Goal: Check status: Check status

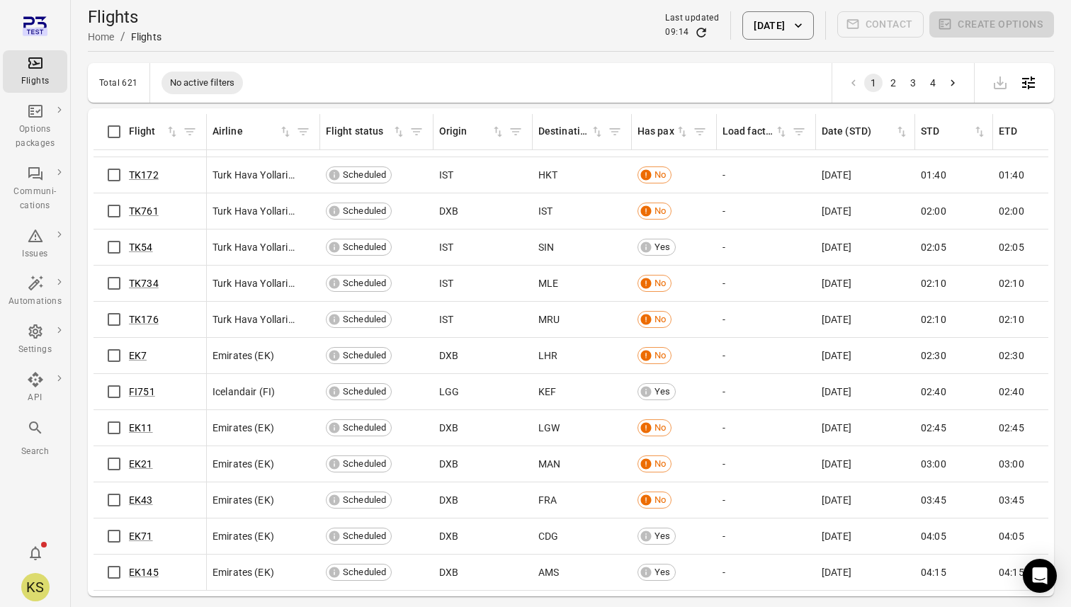
scroll to position [112, 0]
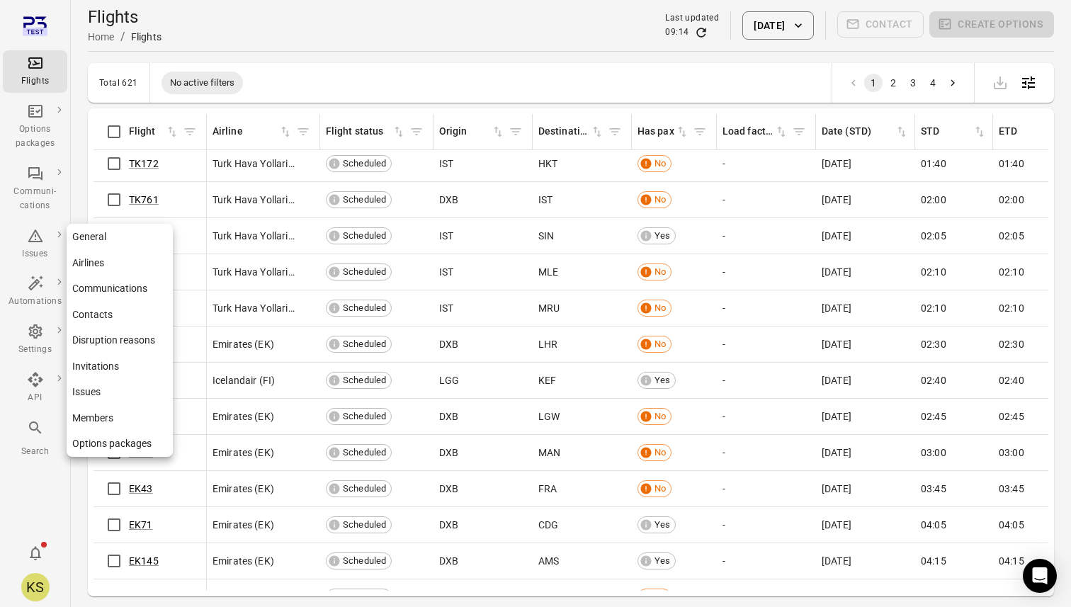
click at [125, 259] on link "Airlines" at bounding box center [120, 263] width 106 height 26
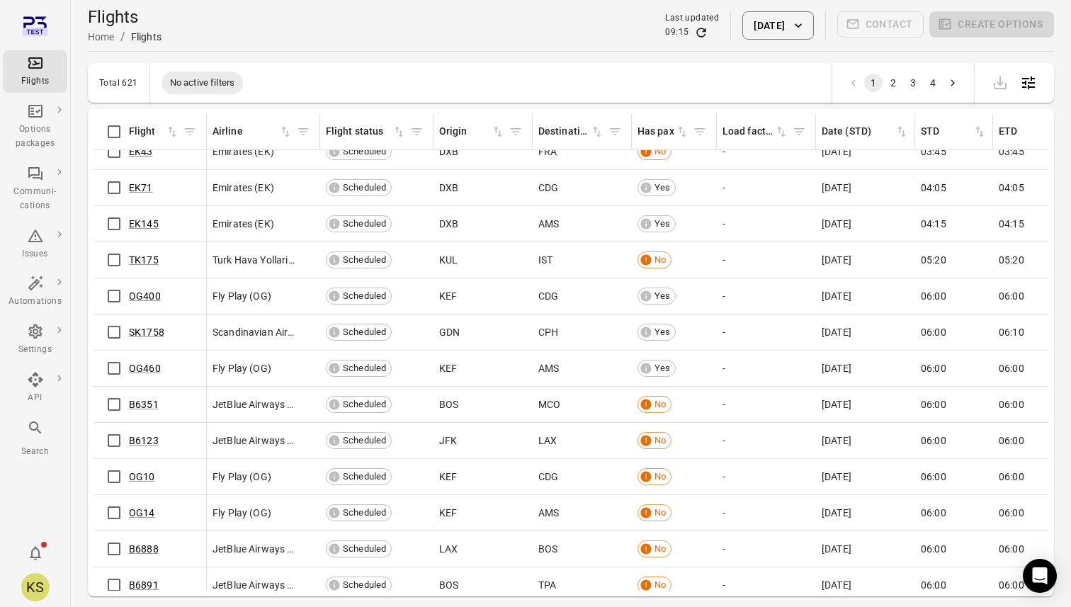
scroll to position [169, 0]
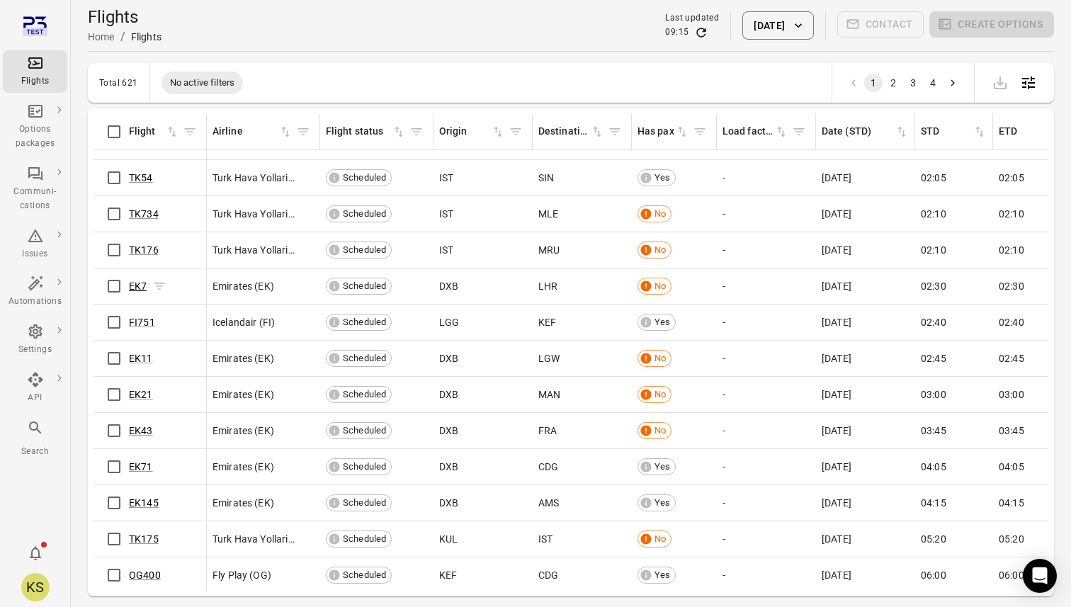
click at [136, 286] on link "EK7" at bounding box center [138, 286] width 18 height 11
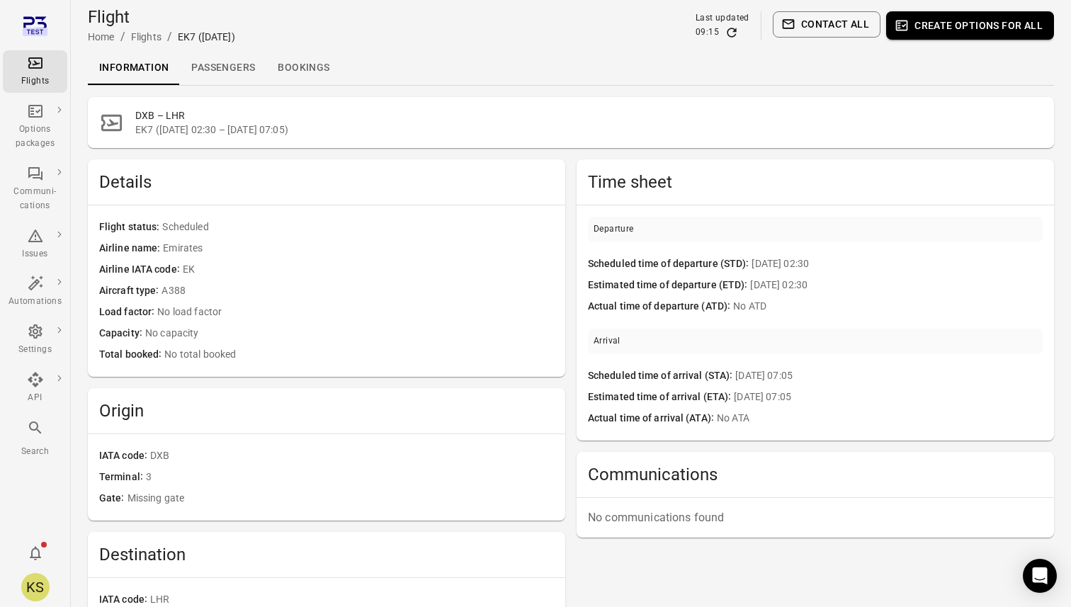
click at [235, 62] on link "Passengers" at bounding box center [223, 68] width 86 height 34
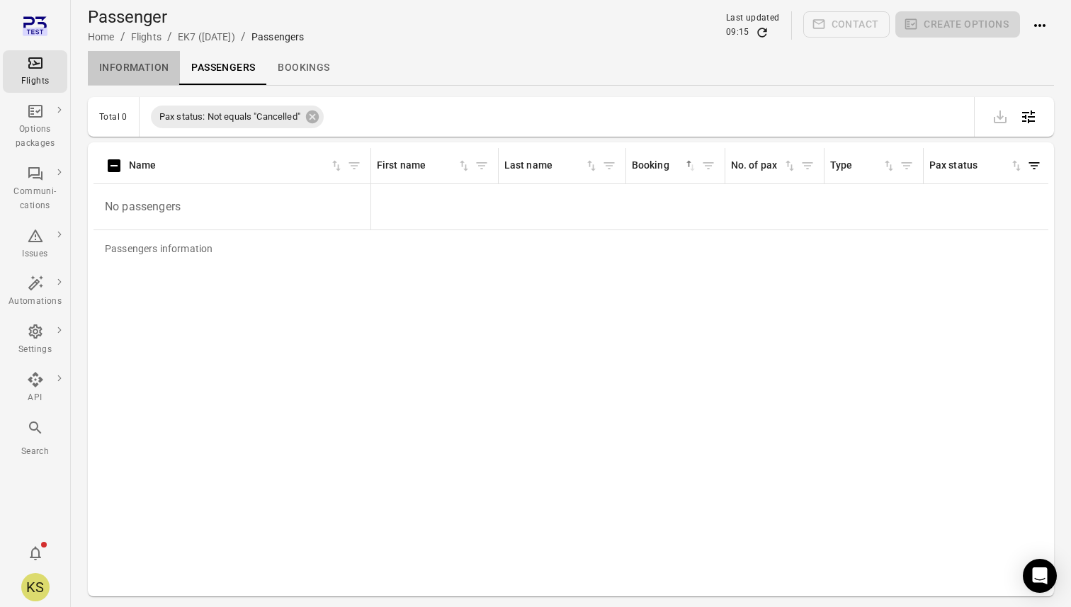
click at [150, 69] on link "Information" at bounding box center [134, 68] width 92 height 34
